Goal: Book appointment/travel/reservation

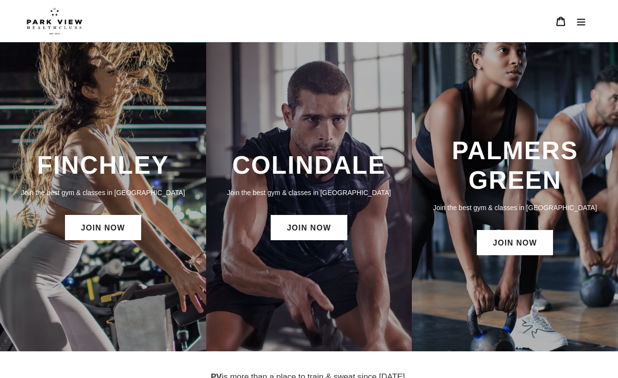
click at [317, 235] on link "JOIN NOW" at bounding box center [308, 227] width 76 height 25
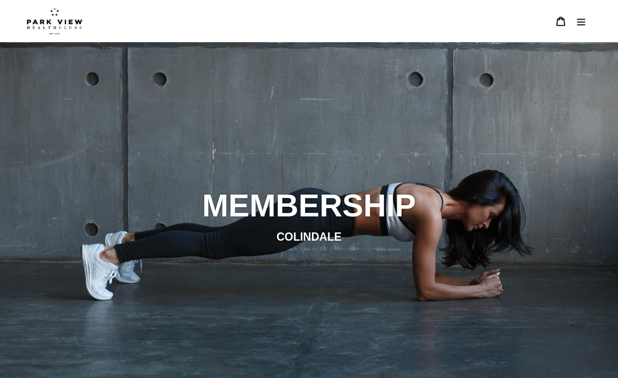
click at [590, 16] on button "Menu" at bounding box center [581, 21] width 20 height 21
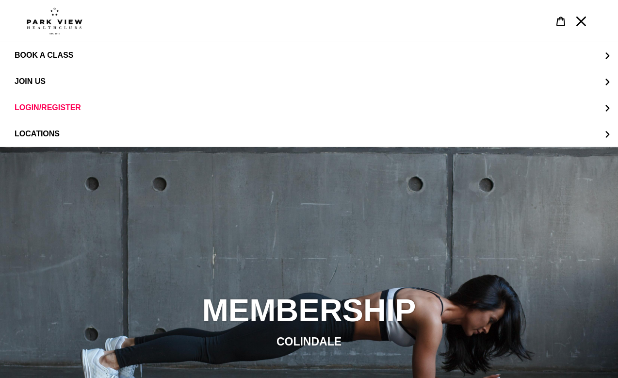
click at [83, 59] on button "BOOK A CLASS" at bounding box center [309, 55] width 618 height 26
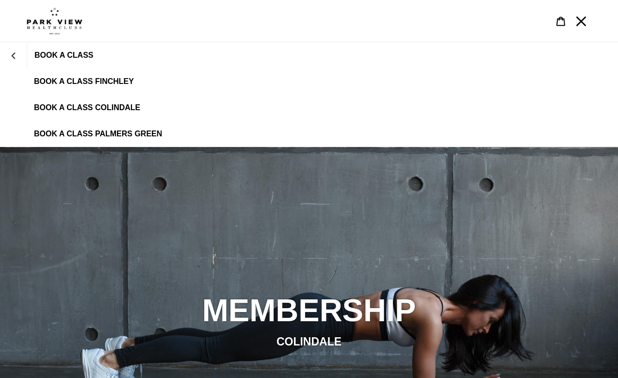
click at [111, 82] on span "BOOK A CLASS FINCHLEY" at bounding box center [84, 81] width 100 height 9
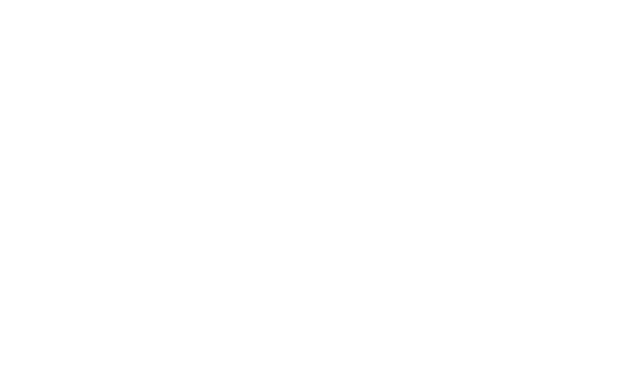
scroll to position [501, 0]
